Goal: Information Seeking & Learning: Learn about a topic

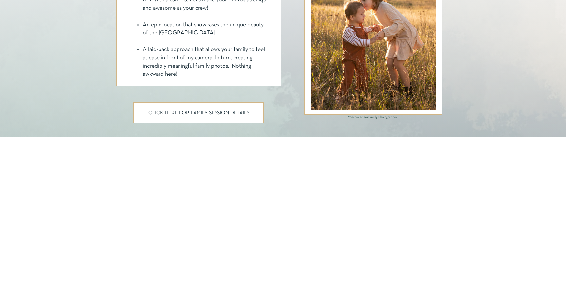
scroll to position [426, 0]
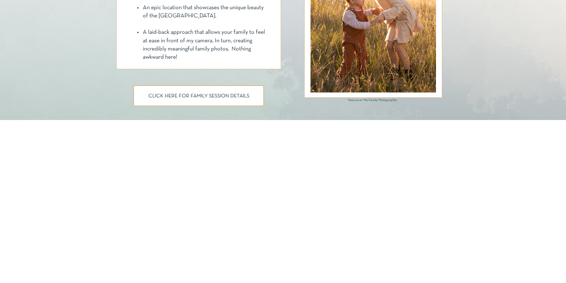
click at [197, 94] on p "CLICK HERE FOR FAMILY SESSION DETAILS" at bounding box center [199, 96] width 106 height 6
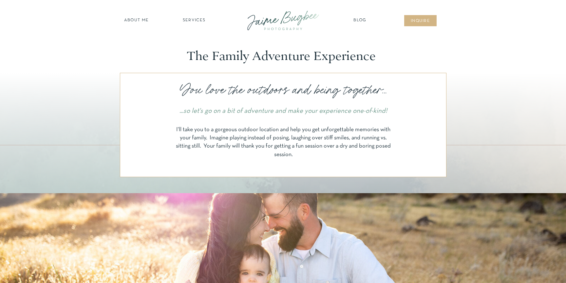
click at [200, 21] on nav "SERVICES" at bounding box center [194, 20] width 37 height 7
click at [415, 23] on nav "inqUIre" at bounding box center [420, 21] width 27 height 7
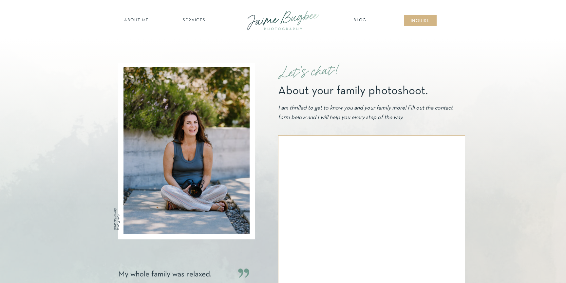
click at [132, 23] on nav "about ME" at bounding box center [136, 20] width 28 height 7
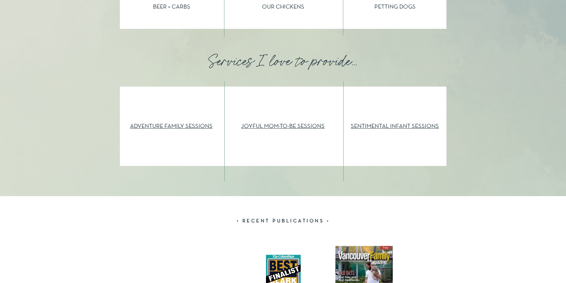
scroll to position [688, 0]
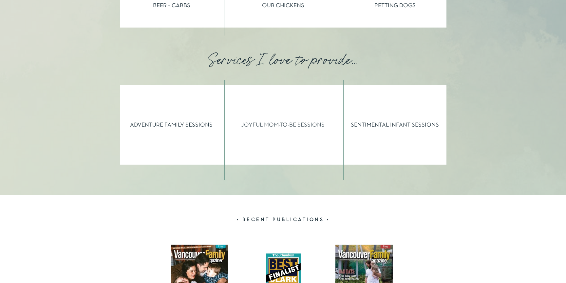
click at [314, 126] on link "JOYFUL MOM-TO-BE SESSIONS" at bounding box center [283, 125] width 84 height 6
drag, startPoint x: 180, startPoint y: 124, endPoint x: 250, endPoint y: 133, distance: 71.0
click at [180, 124] on link "ADVENTURE FAMILY SESSIONS" at bounding box center [171, 125] width 83 height 6
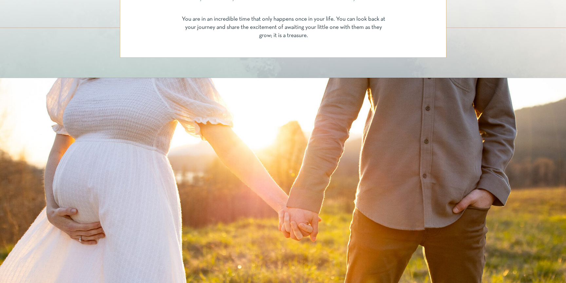
scroll to position [65, 0]
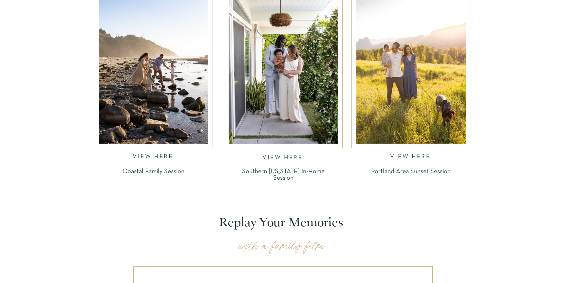
scroll to position [753, 0]
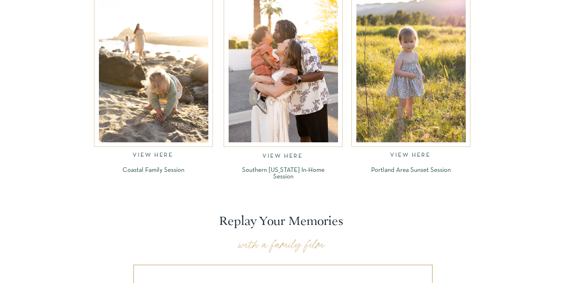
click at [147, 169] on p "Coastal Family Session" at bounding box center [154, 171] width 102 height 8
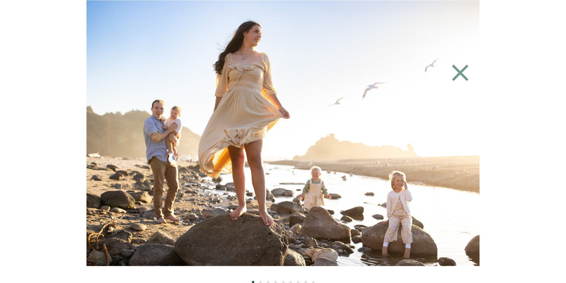
scroll to position [917, 0]
click at [456, 78] on icon at bounding box center [460, 72] width 16 height 16
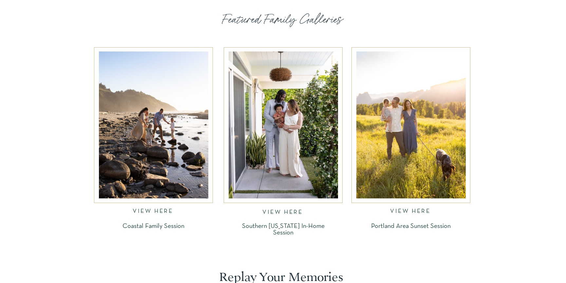
scroll to position [695, 0]
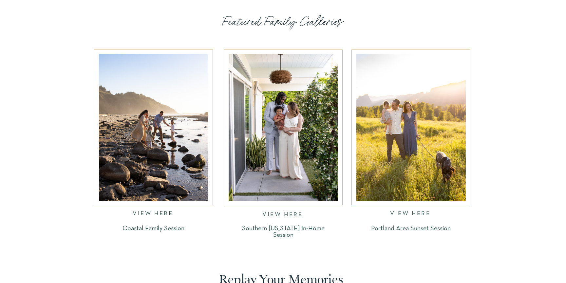
click at [404, 230] on p "Portland Area Sunset Session" at bounding box center [411, 227] width 102 height 5
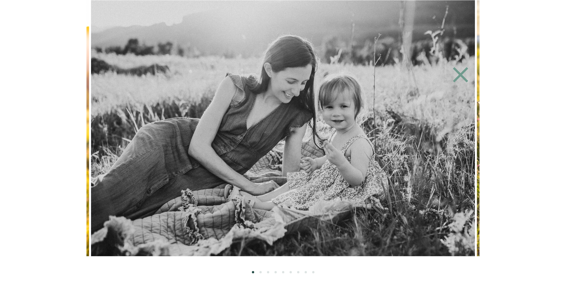
scroll to position [728, 0]
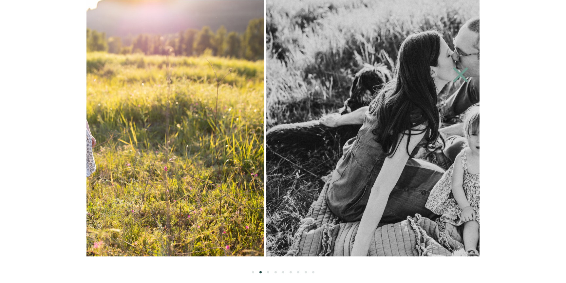
click at [203, 168] on img at bounding box center [71, 128] width 383 height 256
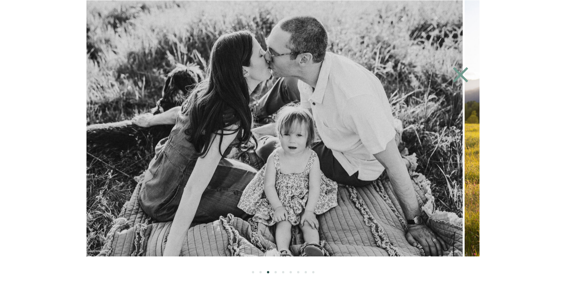
click at [277, 181] on img at bounding box center [271, 128] width 384 height 256
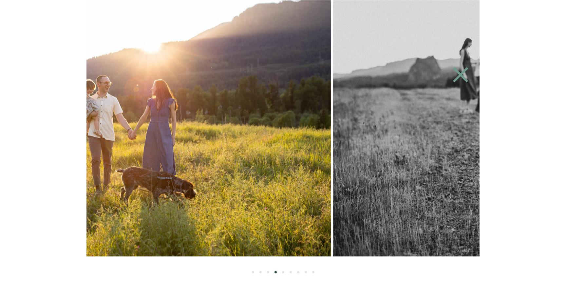
click at [206, 157] on img at bounding box center [139, 128] width 384 height 256
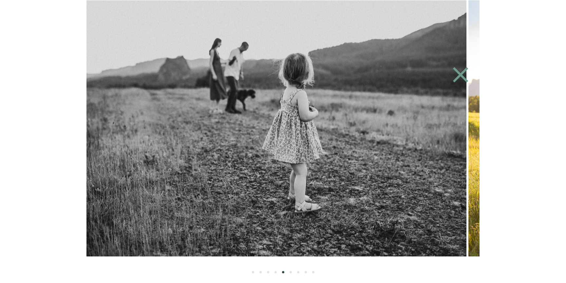
click at [233, 156] on img at bounding box center [275, 128] width 384 height 256
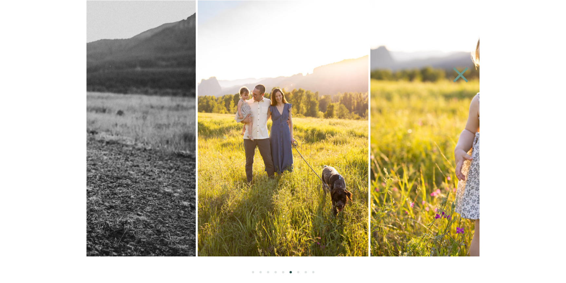
click at [370, 163] on img at bounding box center [561, 128] width 383 height 256
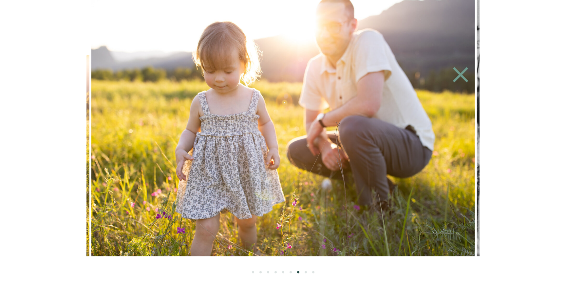
scroll to position [859, 0]
click at [184, 122] on img at bounding box center [282, 128] width 383 height 256
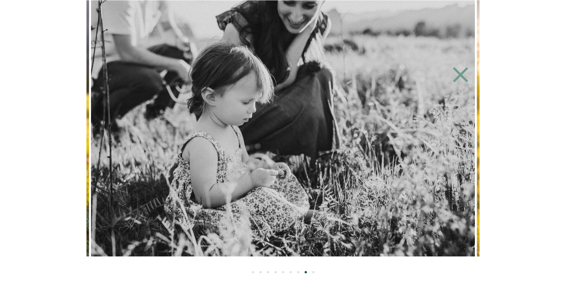
click at [112, 99] on img at bounding box center [283, 128] width 384 height 256
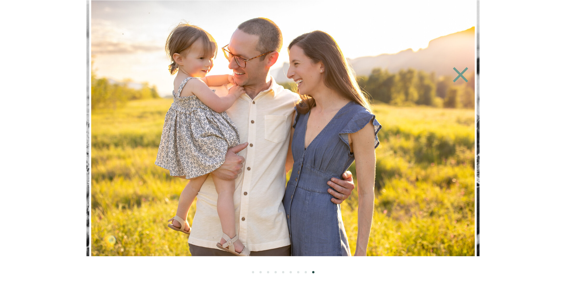
click at [340, 128] on img at bounding box center [282, 128] width 383 height 256
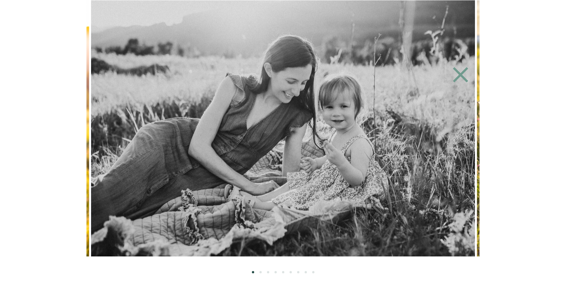
click at [294, 109] on img at bounding box center [283, 128] width 384 height 256
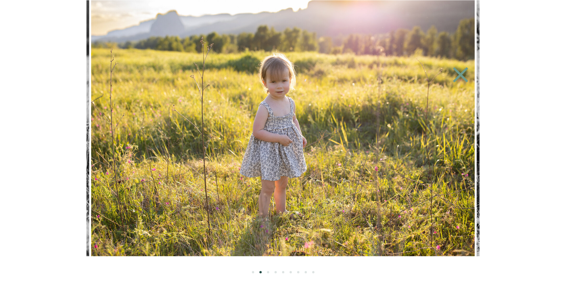
click at [465, 85] on icon at bounding box center [460, 75] width 30 height 26
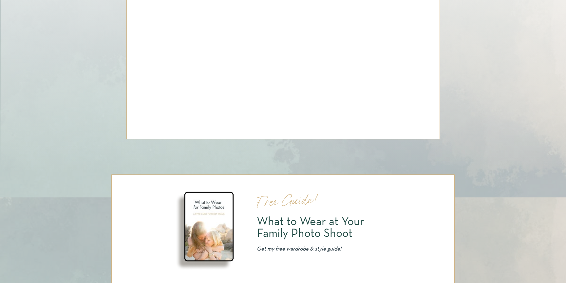
scroll to position [3282, 0]
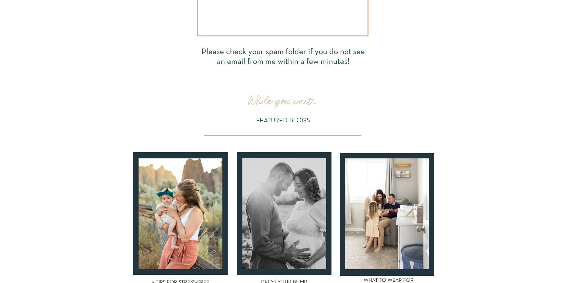
scroll to position [229, 0]
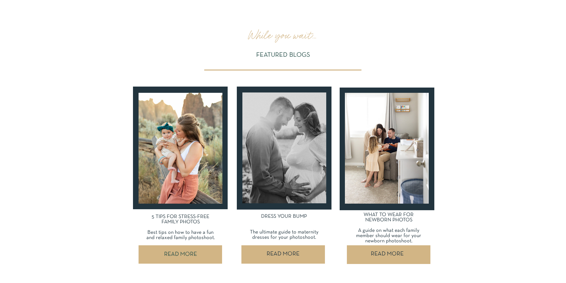
click at [300, 177] on div at bounding box center [284, 147] width 84 height 111
click at [292, 254] on p "READ MORE" at bounding box center [282, 254] width 81 height 18
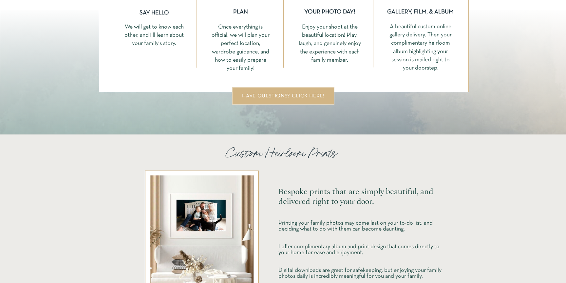
scroll to position [1441, 0]
